Goal: Information Seeking & Learning: Learn about a topic

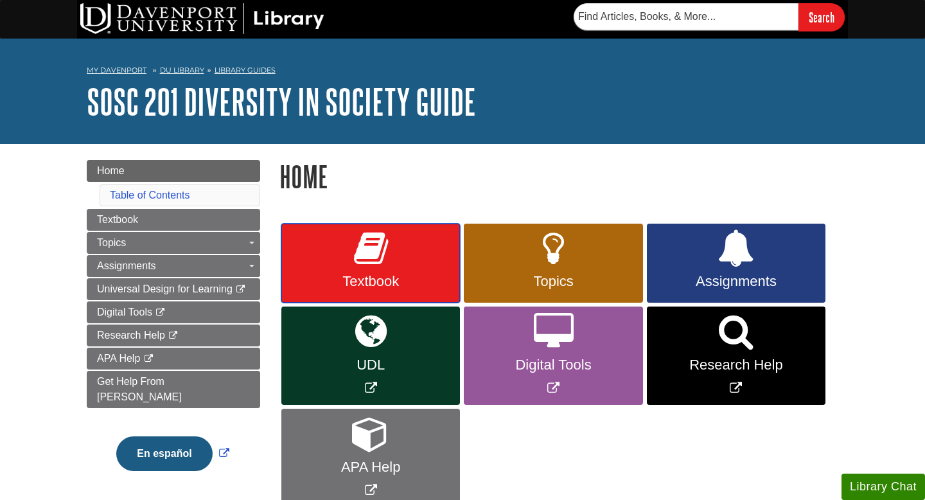
click at [380, 265] on icon at bounding box center [371, 248] width 34 height 37
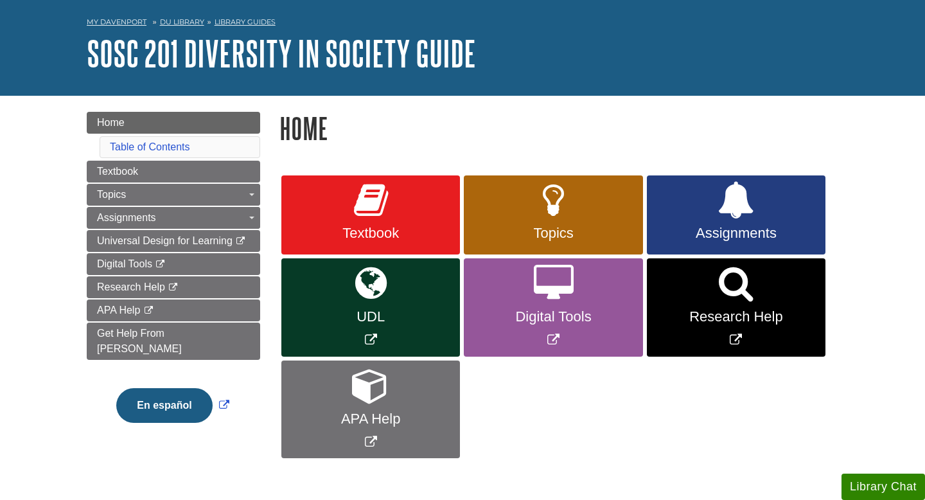
scroll to position [50, 0]
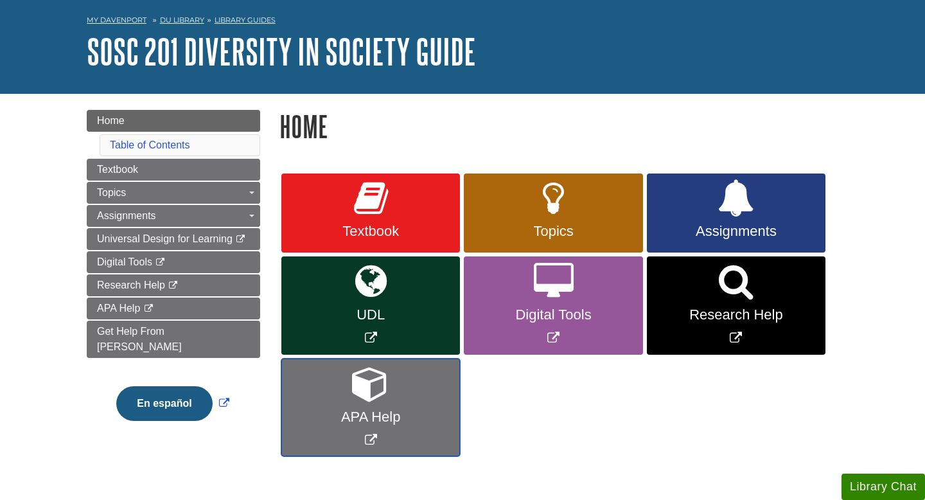
click at [356, 418] on span "APA Help" at bounding box center [370, 417] width 159 height 17
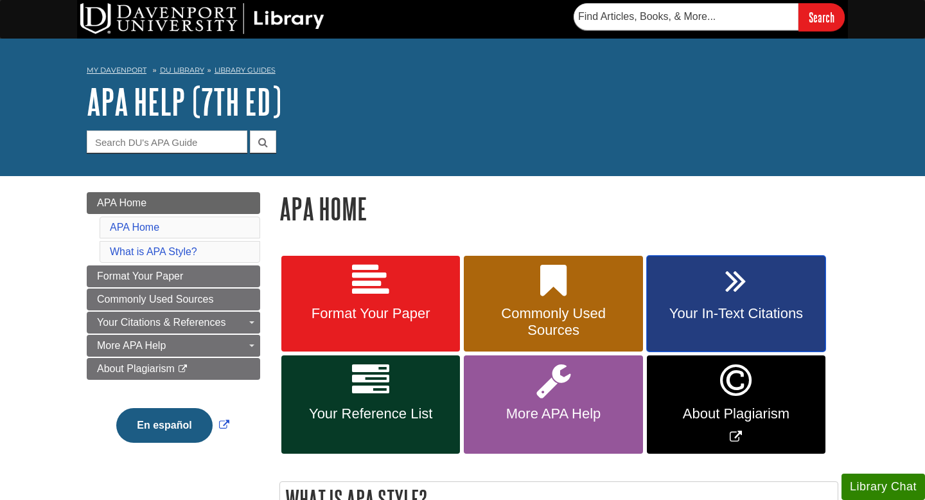
click at [716, 324] on link "Your In-Text Citations" at bounding box center [736, 304] width 179 height 96
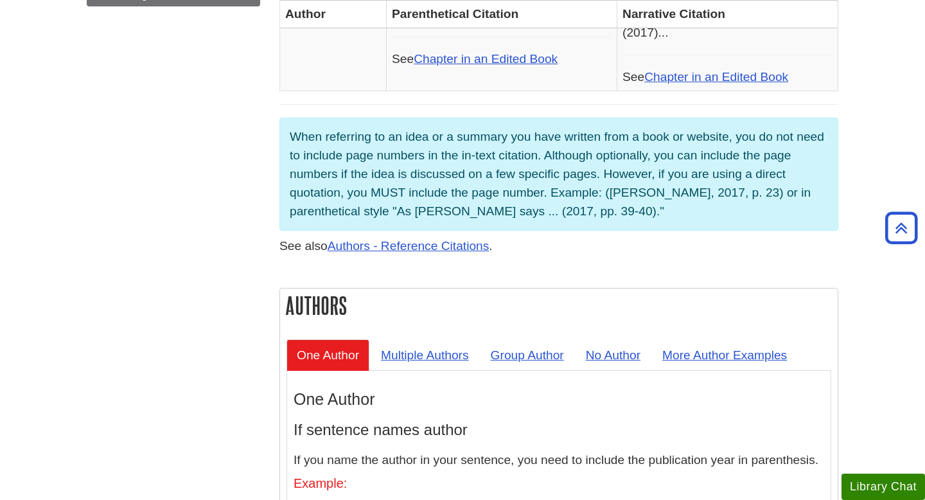
scroll to position [931, 0]
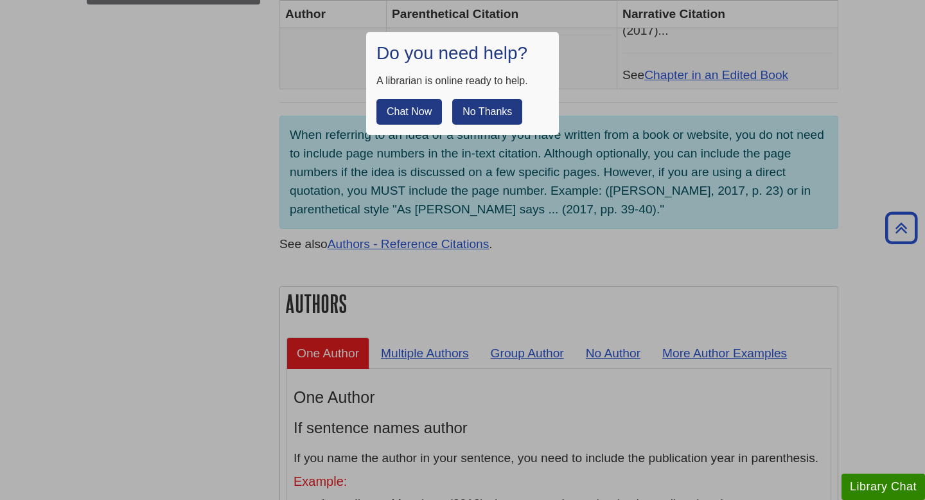
click at [464, 110] on button "No Thanks" at bounding box center [487, 112] width 70 height 26
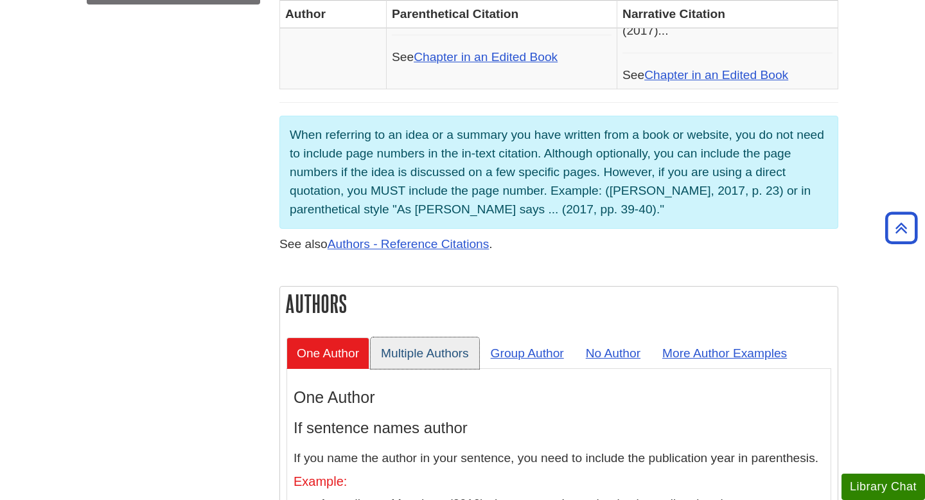
click at [418, 337] on link "Multiple Authors" at bounding box center [425, 352] width 109 height 31
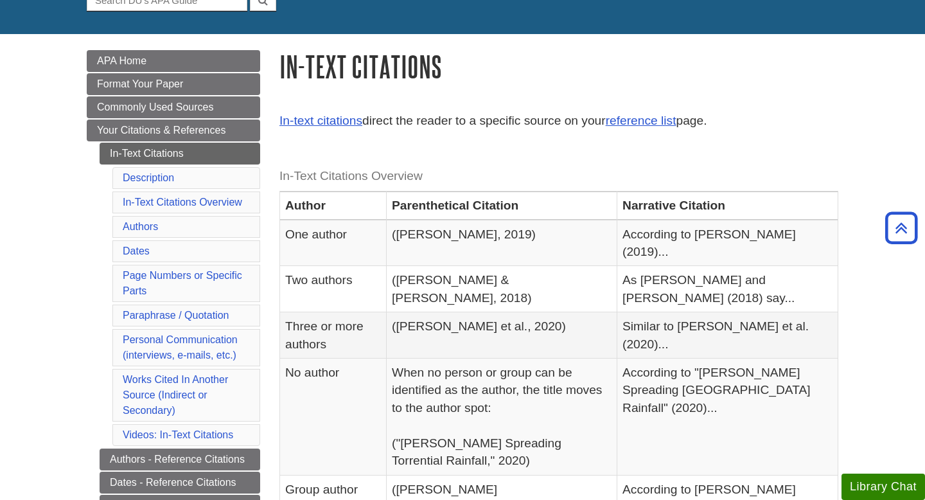
scroll to position [128, 0]
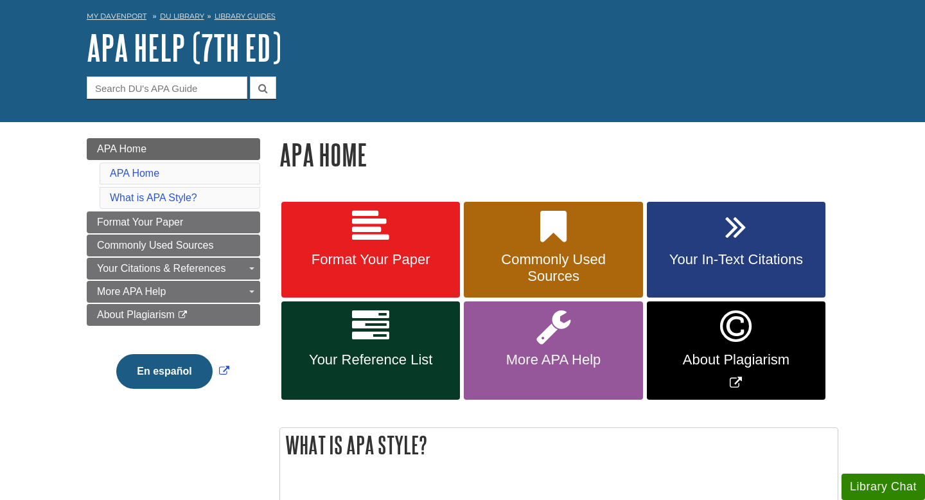
scroll to position [57, 0]
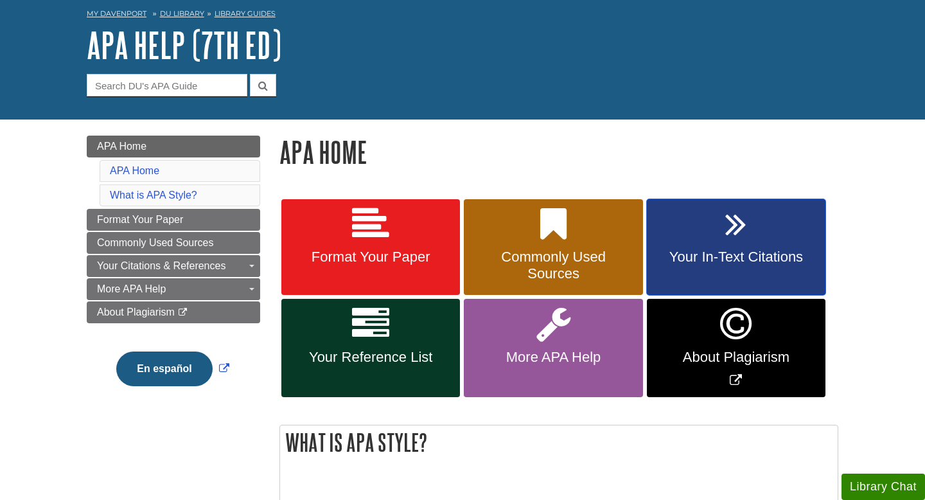
click at [710, 249] on link "Your In-Text Citations" at bounding box center [736, 247] width 179 height 96
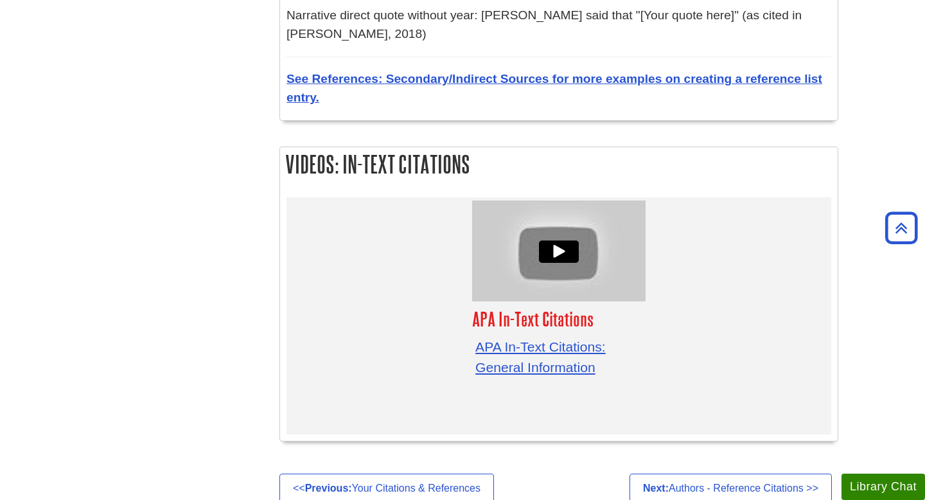
scroll to position [3938, 0]
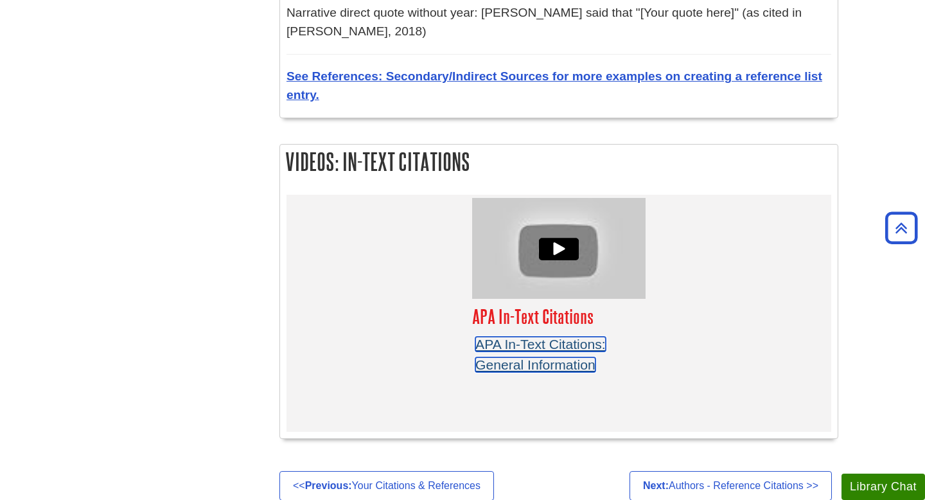
click at [519, 337] on link "APA In-Text Citations: General Information" at bounding box center [540, 354] width 130 height 35
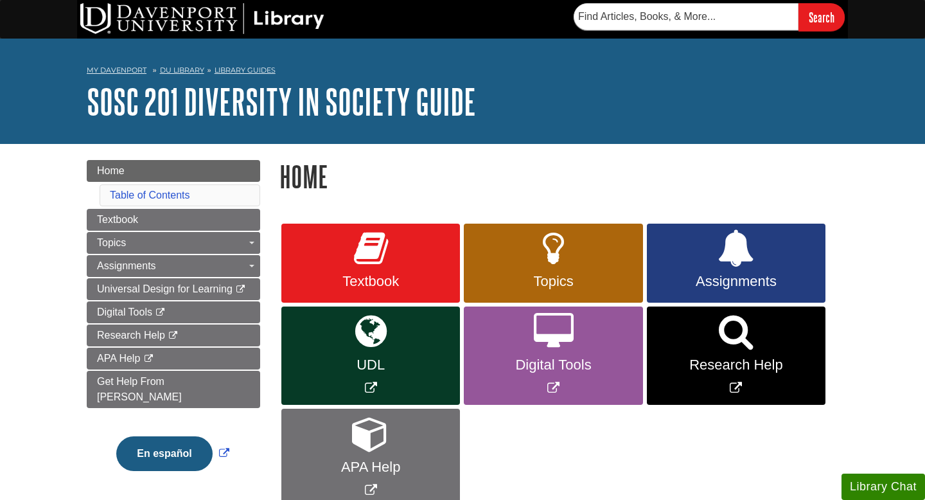
scroll to position [50, 0]
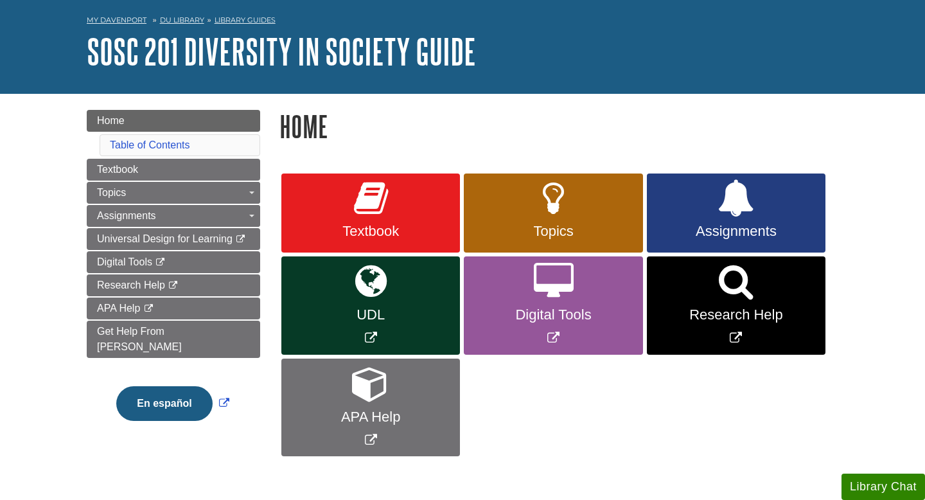
click at [353, 401] on link "APA Help" at bounding box center [370, 407] width 179 height 98
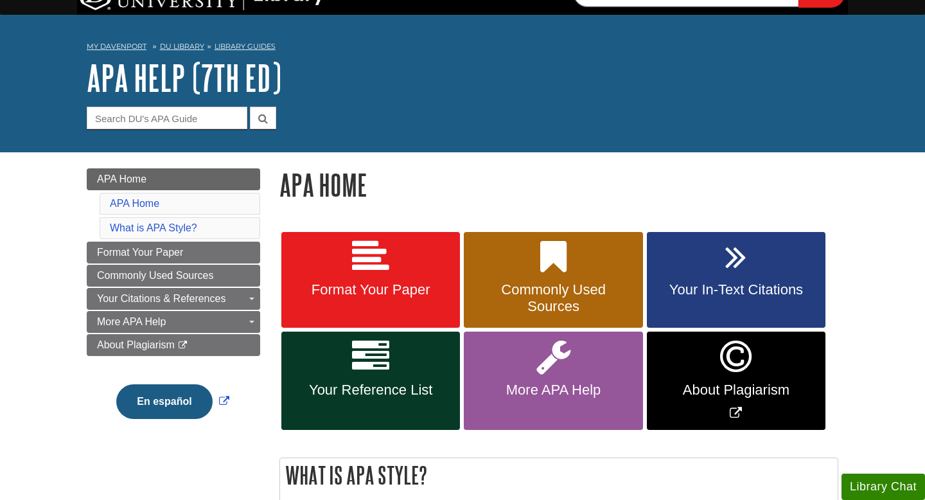
scroll to position [34, 0]
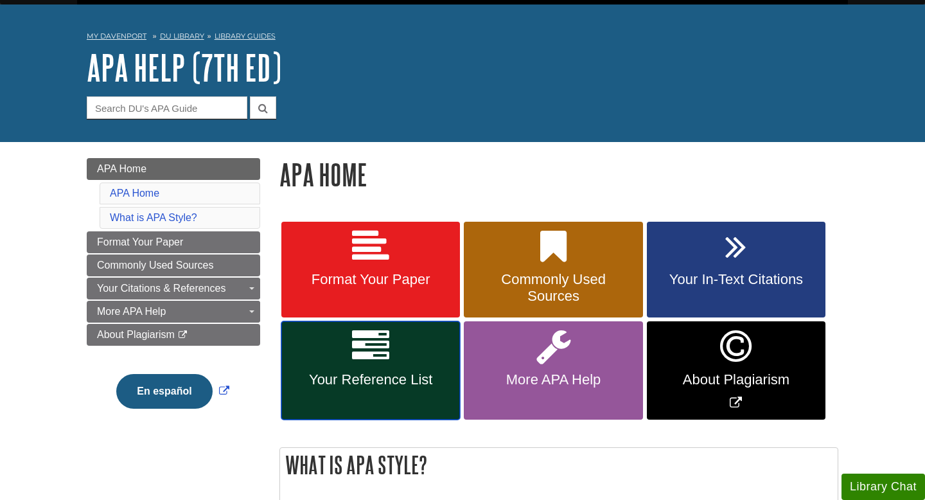
click at [355, 380] on span "Your Reference List" at bounding box center [370, 379] width 159 height 17
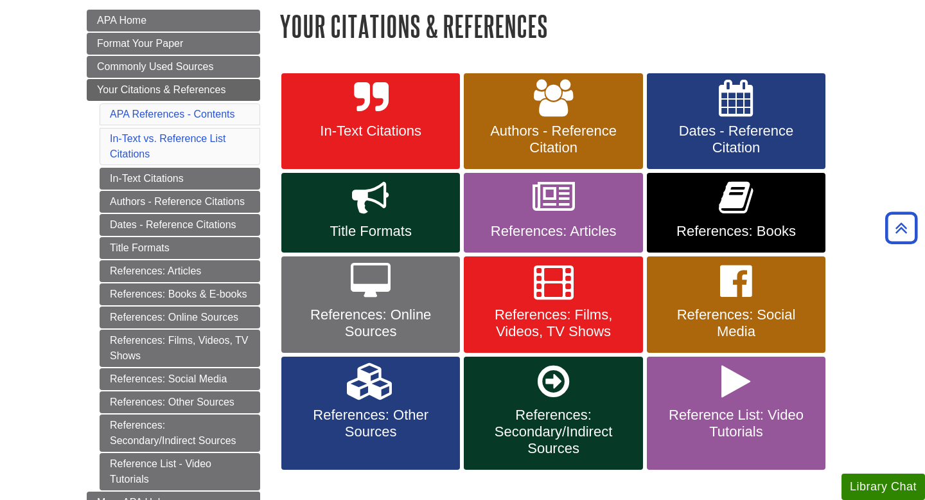
scroll to position [183, 0]
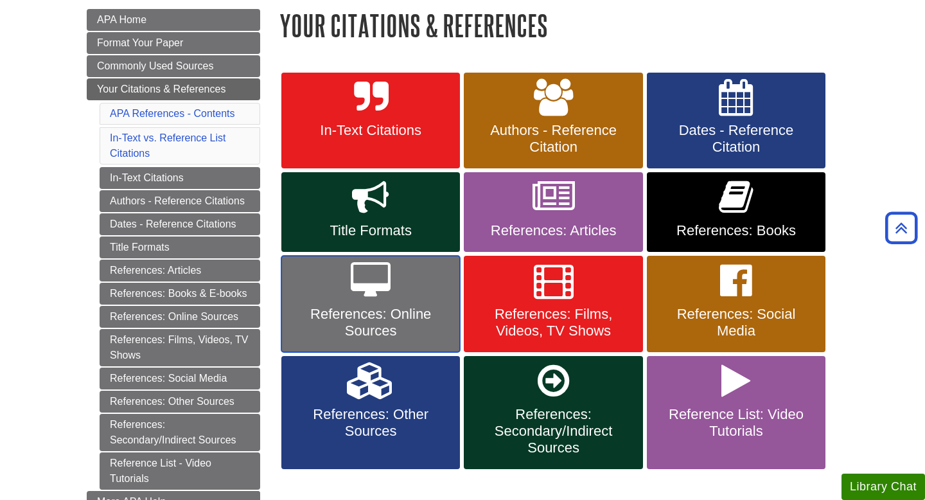
click at [376, 331] on span "References: Online Sources" at bounding box center [370, 322] width 159 height 33
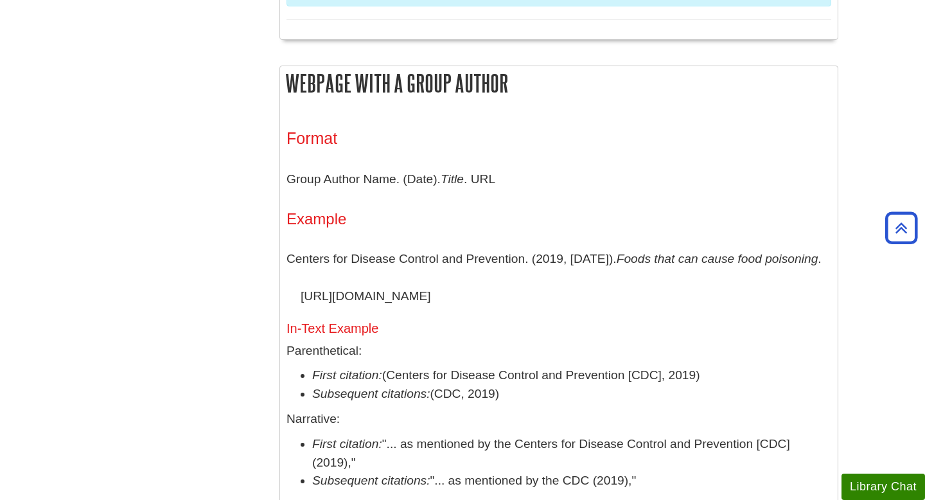
scroll to position [1237, 0]
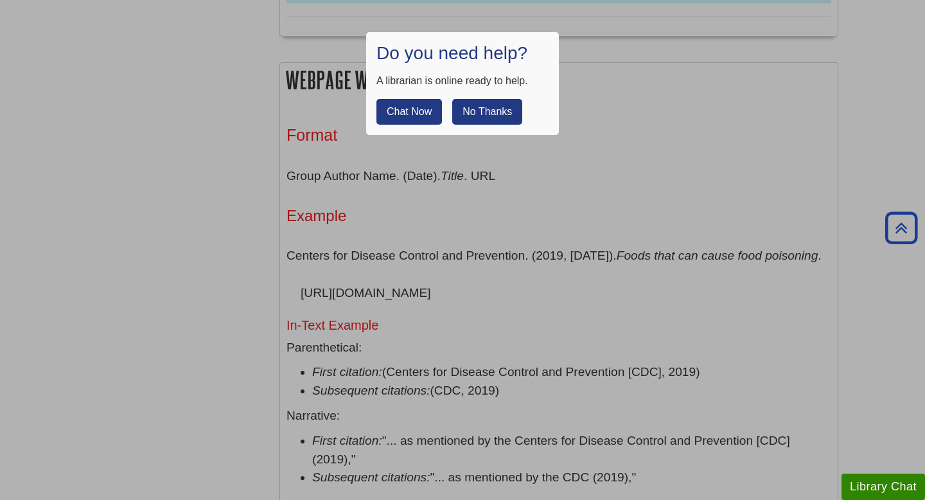
click at [491, 110] on button "No Thanks" at bounding box center [487, 112] width 70 height 26
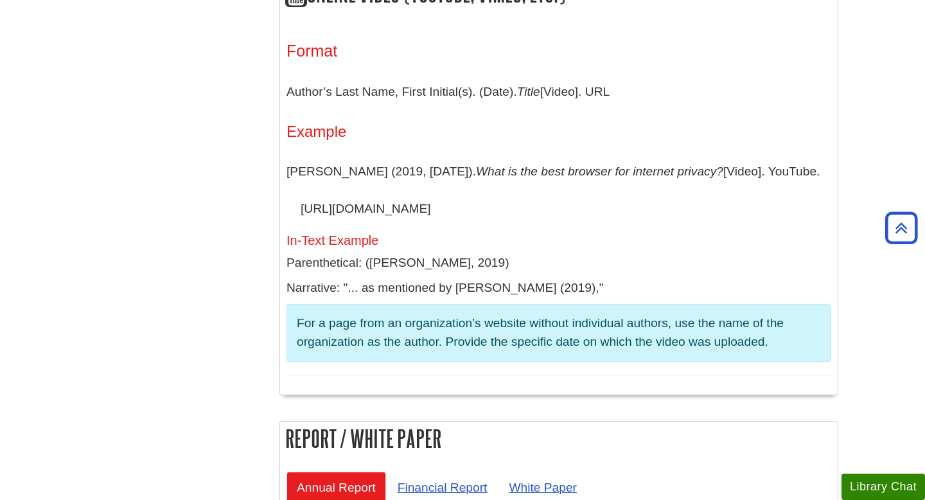
scroll to position [3590, 0]
